Goal: Transaction & Acquisition: Purchase product/service

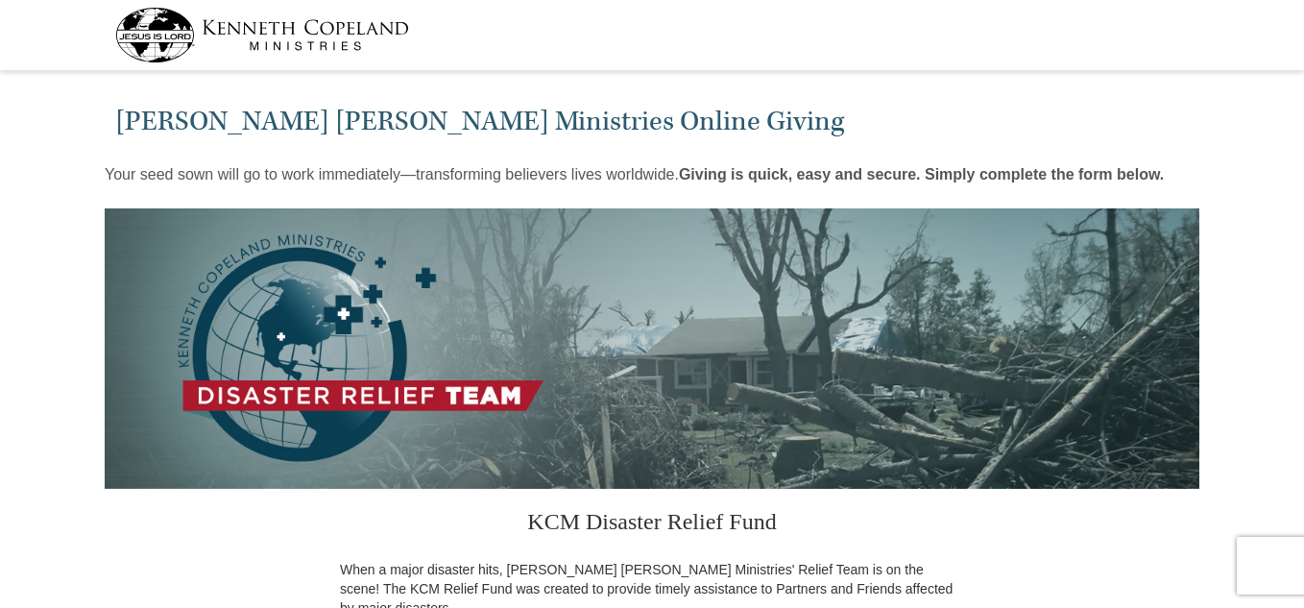
select select "VA"
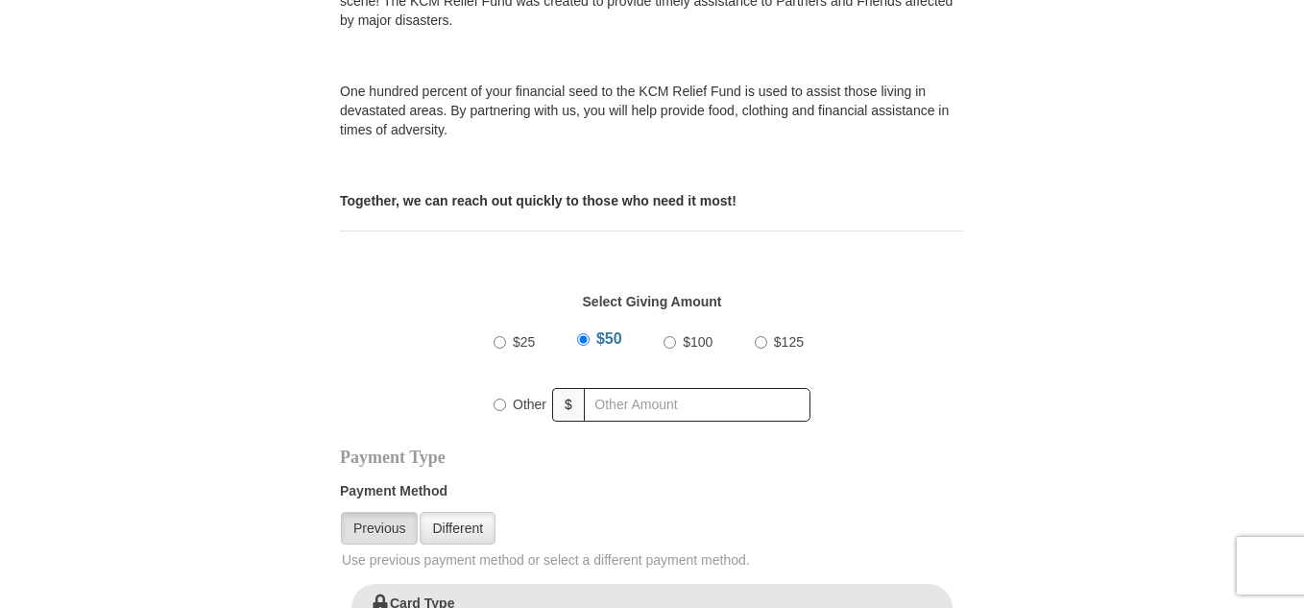
scroll to position [640, 0]
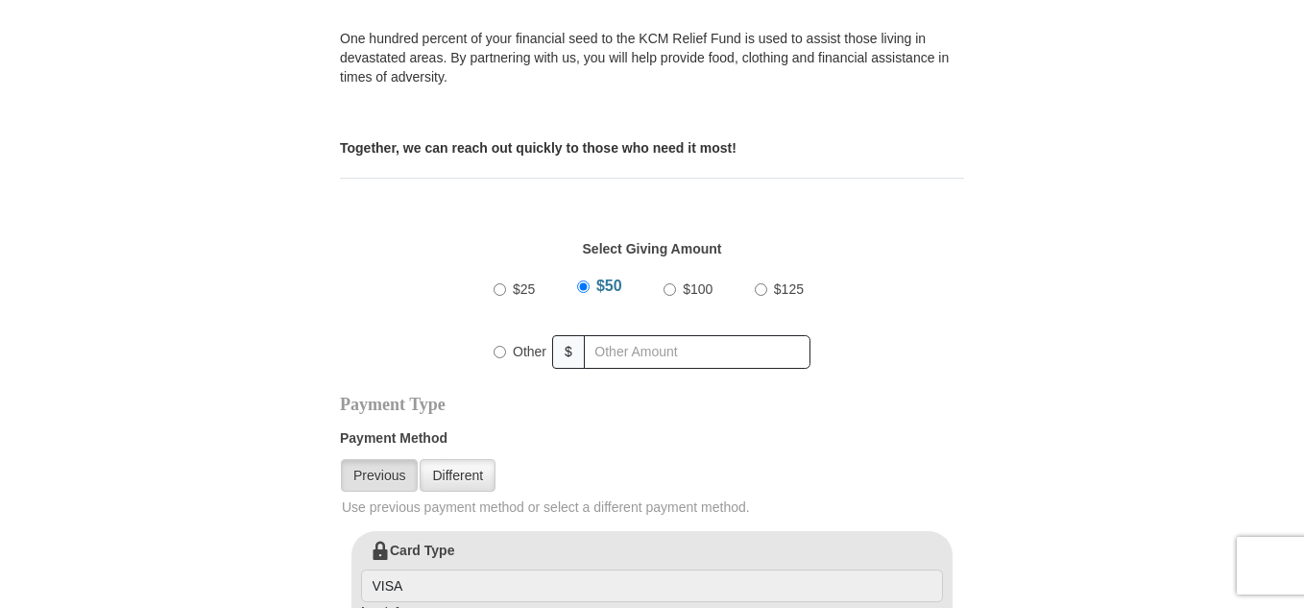
click at [673, 283] on input "$100" at bounding box center [669, 289] width 12 height 12
radio input "true"
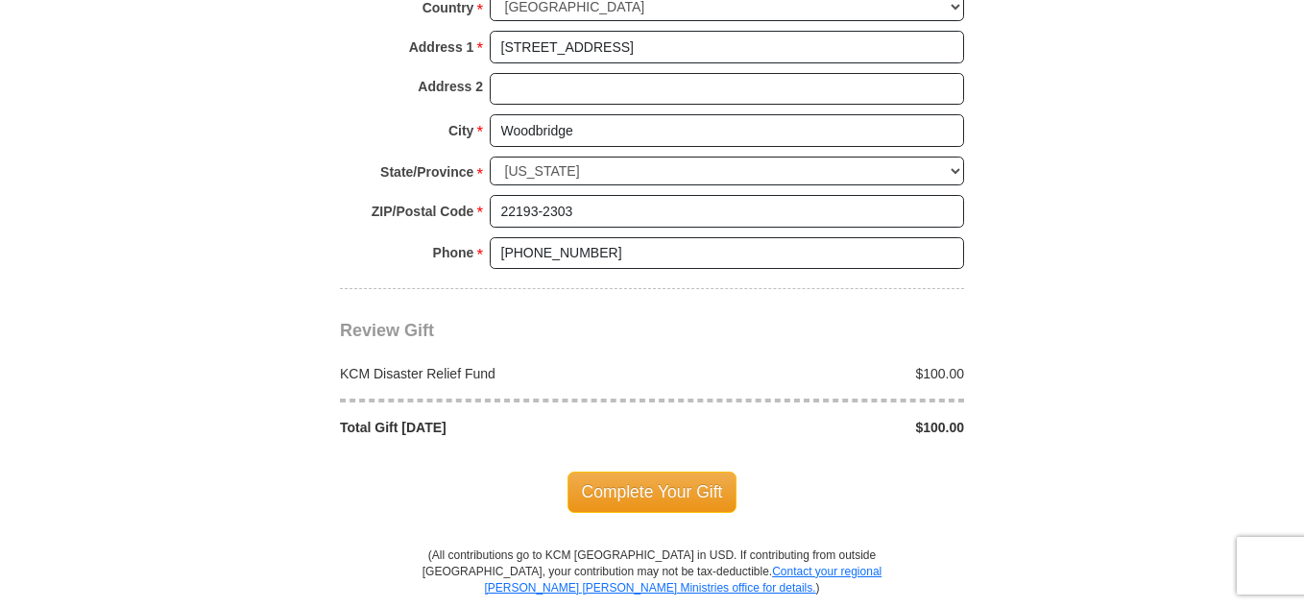
scroll to position [1601, 0]
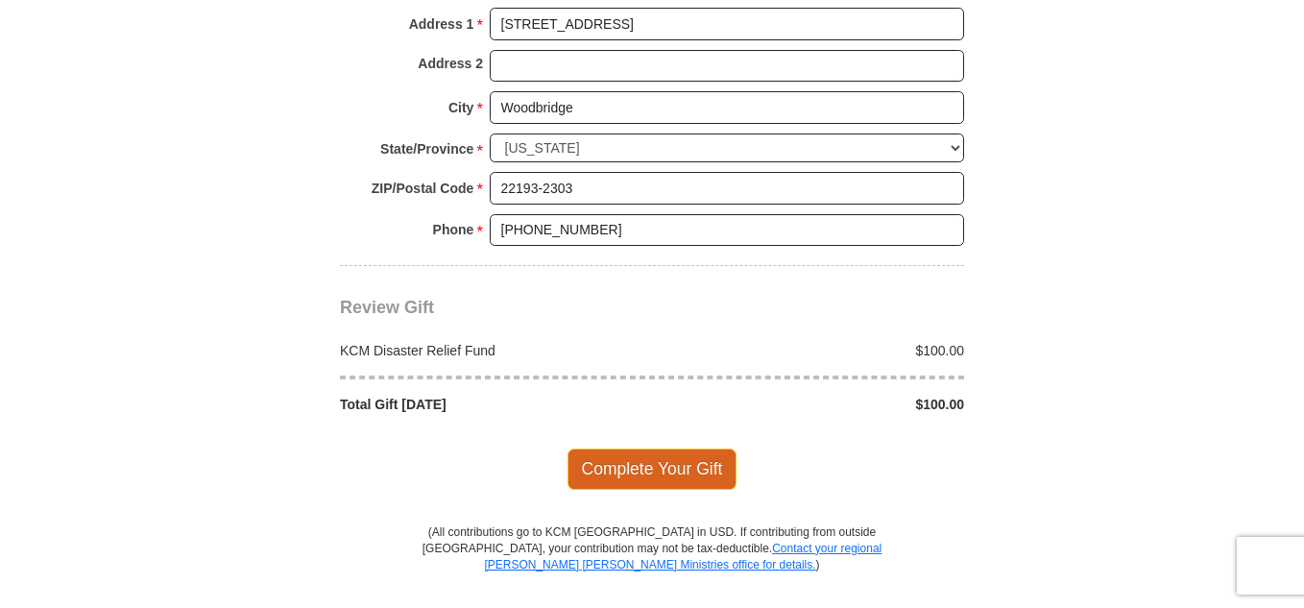
click at [631, 448] on span "Complete Your Gift" at bounding box center [652, 468] width 170 height 40
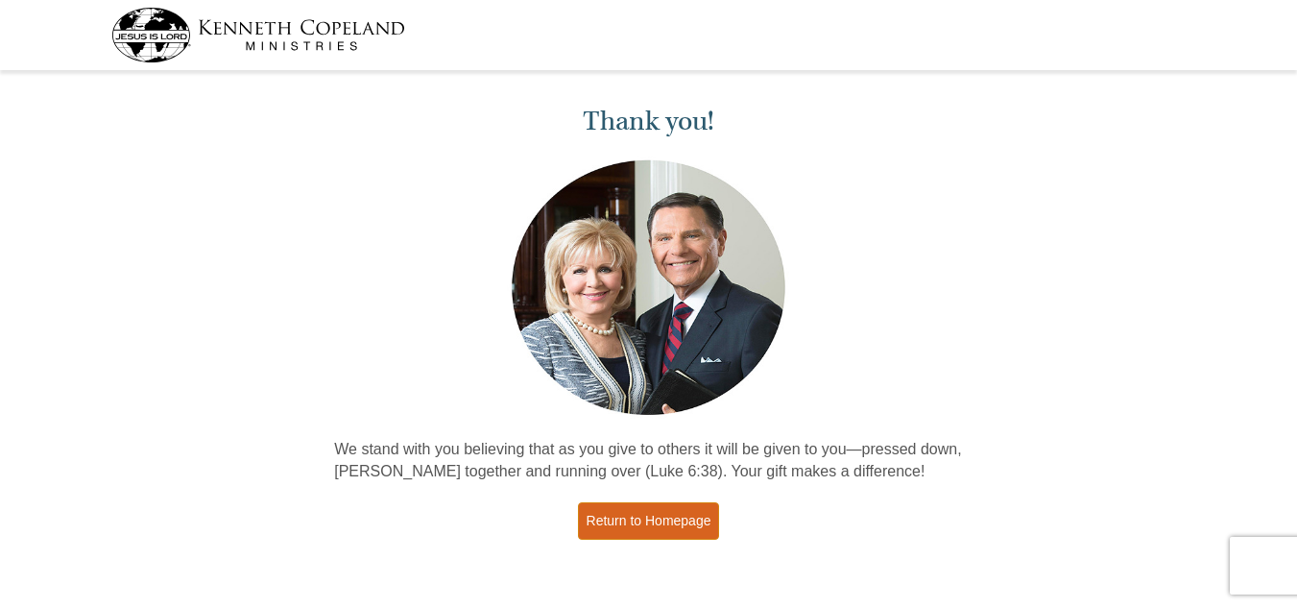
click at [615, 509] on link "Return to Homepage" at bounding box center [649, 520] width 142 height 37
